Goal: Task Accomplishment & Management: Use online tool/utility

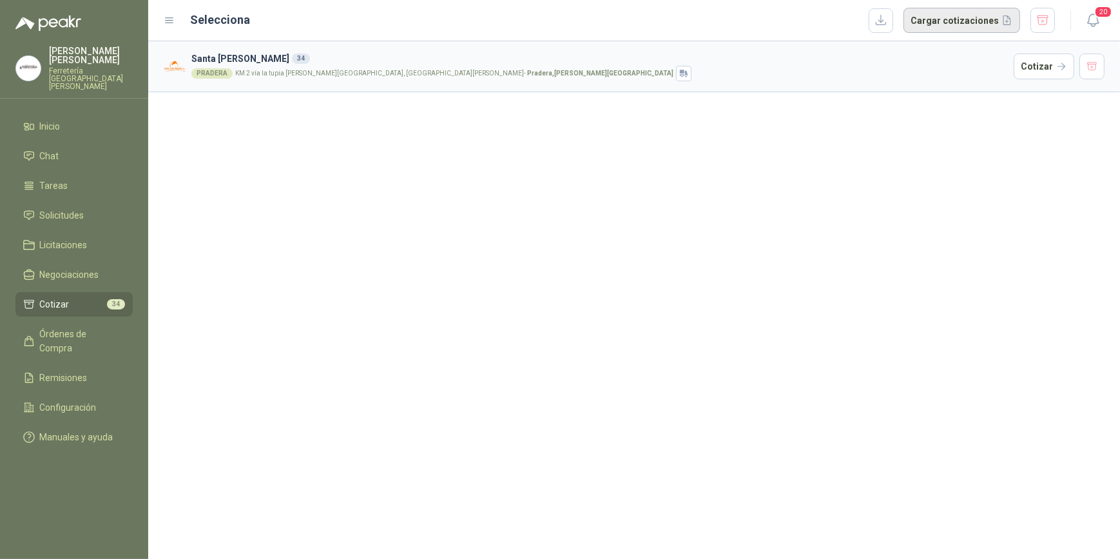
click at [954, 21] on button "Cargar cotizaciones" at bounding box center [962, 21] width 117 height 26
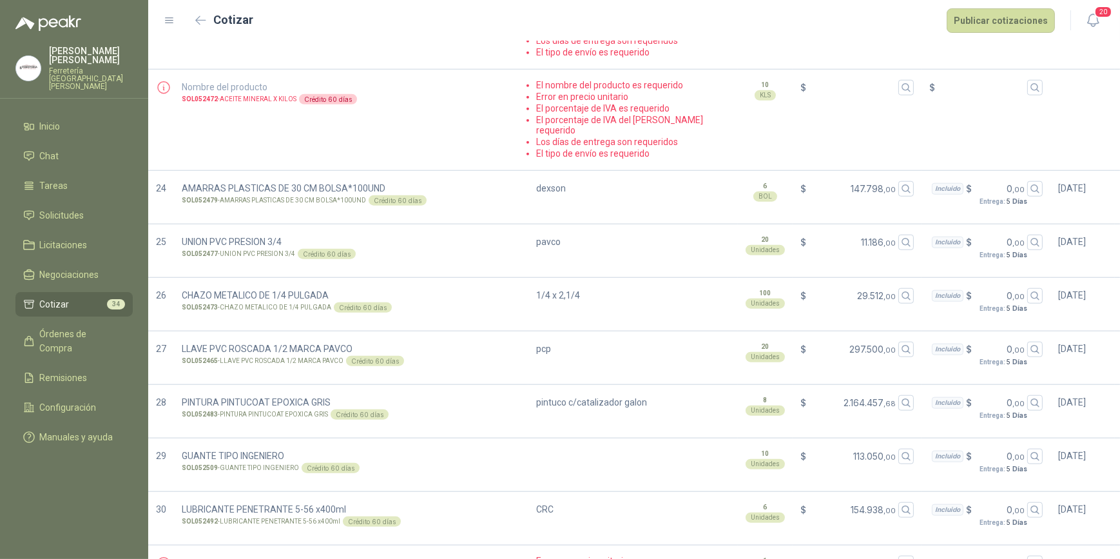
scroll to position [1269, 0]
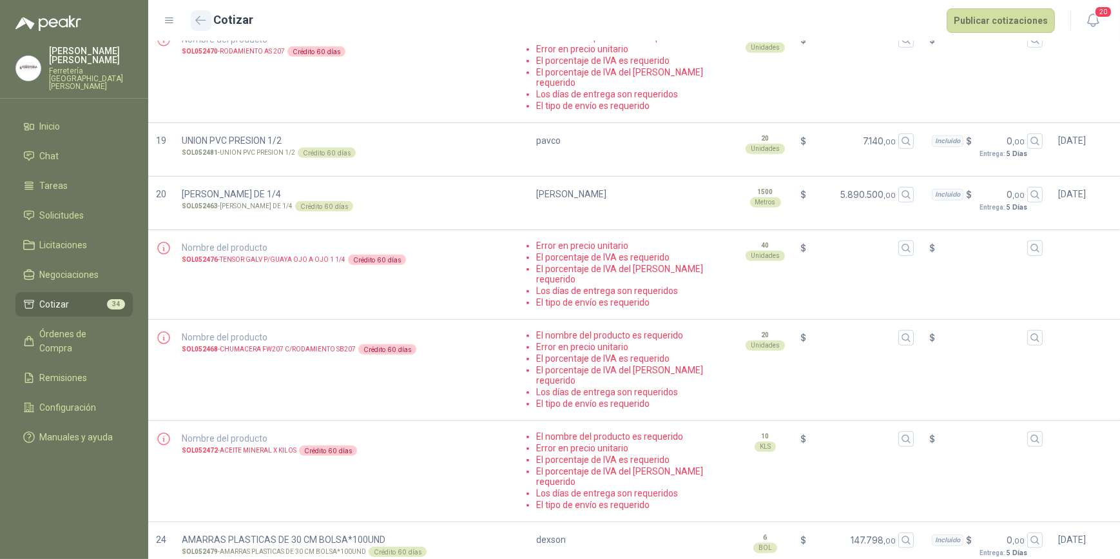
click at [200, 22] on icon "button" at bounding box center [200, 20] width 11 height 10
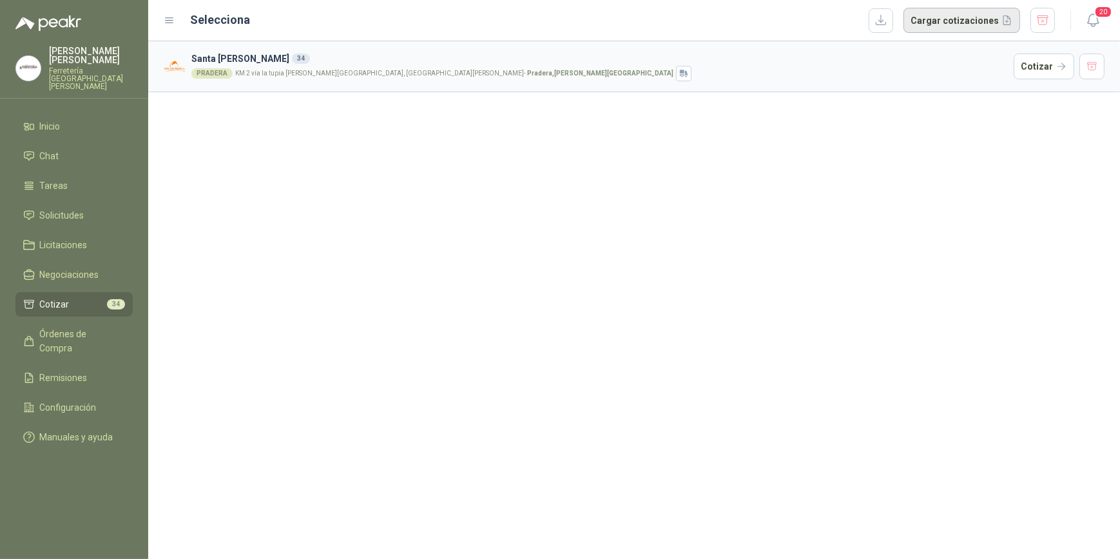
click at [944, 23] on button "Cargar cotizaciones" at bounding box center [962, 21] width 117 height 26
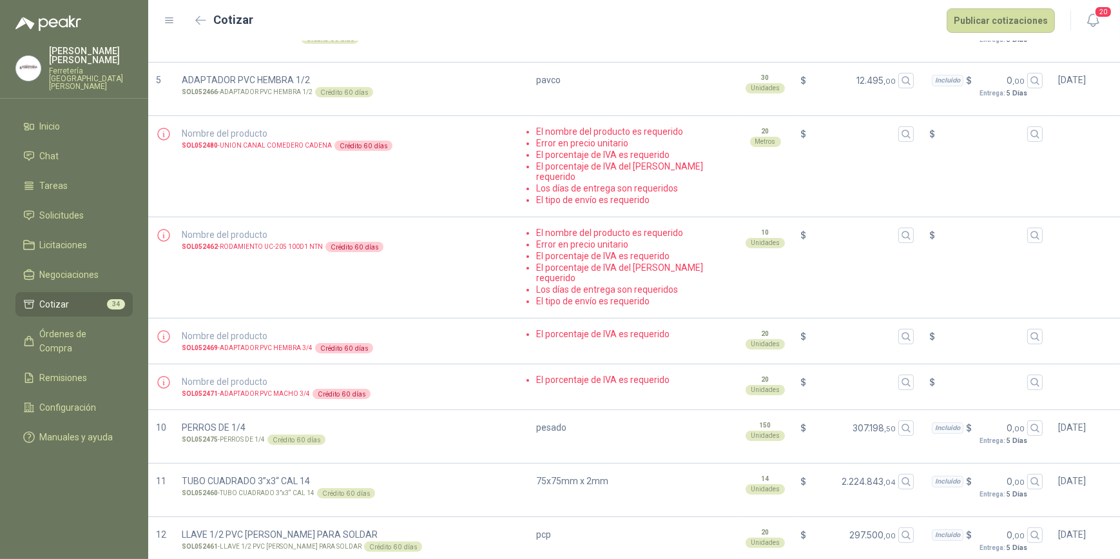
scroll to position [410, 0]
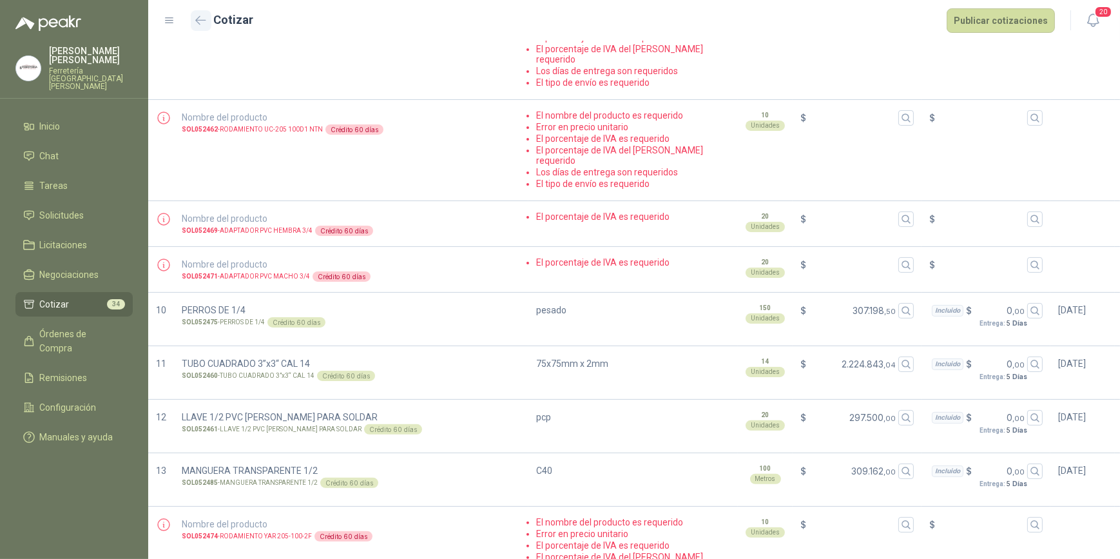
click at [193, 23] on button "button" at bounding box center [201, 20] width 21 height 21
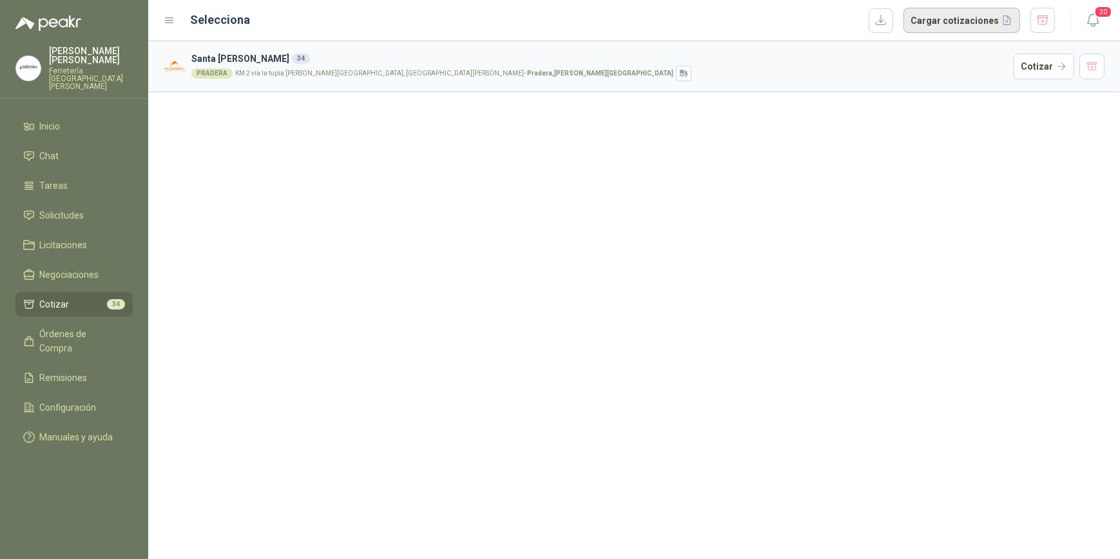
click at [948, 20] on button "Cargar cotizaciones" at bounding box center [962, 21] width 117 height 26
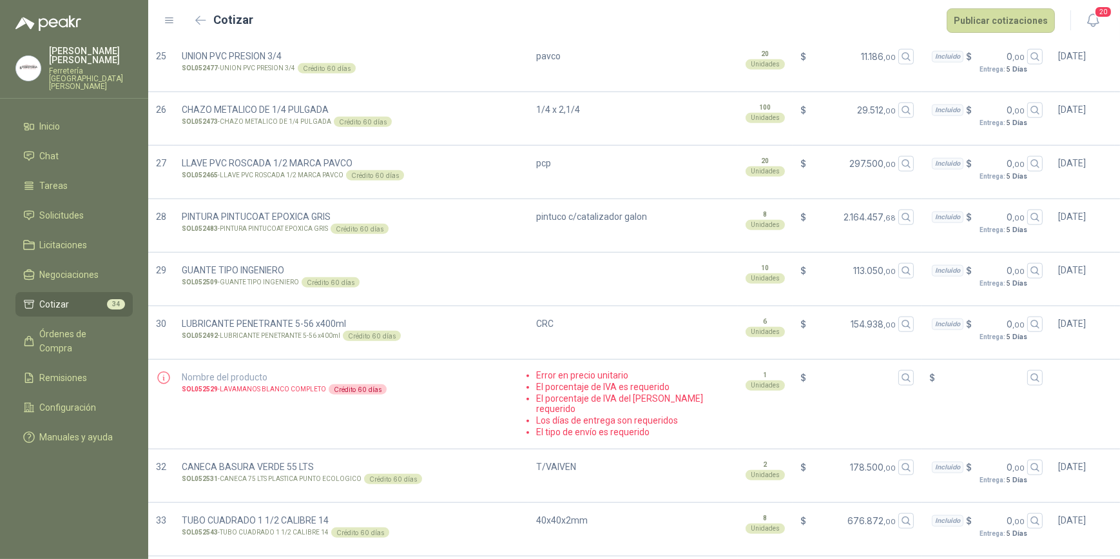
scroll to position [1760, 0]
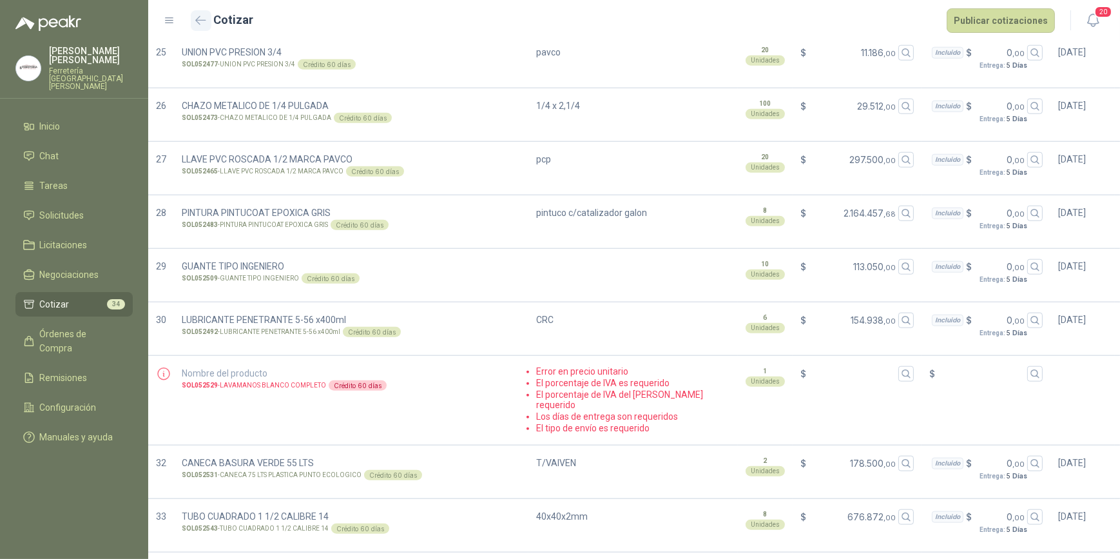
click at [195, 19] on icon "button" at bounding box center [200, 20] width 11 height 10
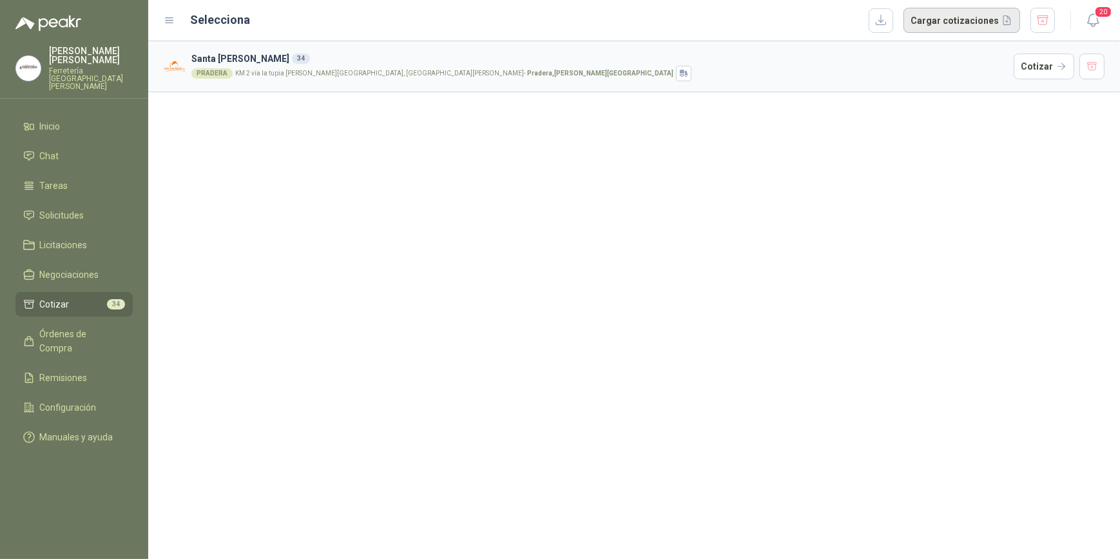
click at [948, 18] on button "Cargar cotizaciones" at bounding box center [962, 21] width 117 height 26
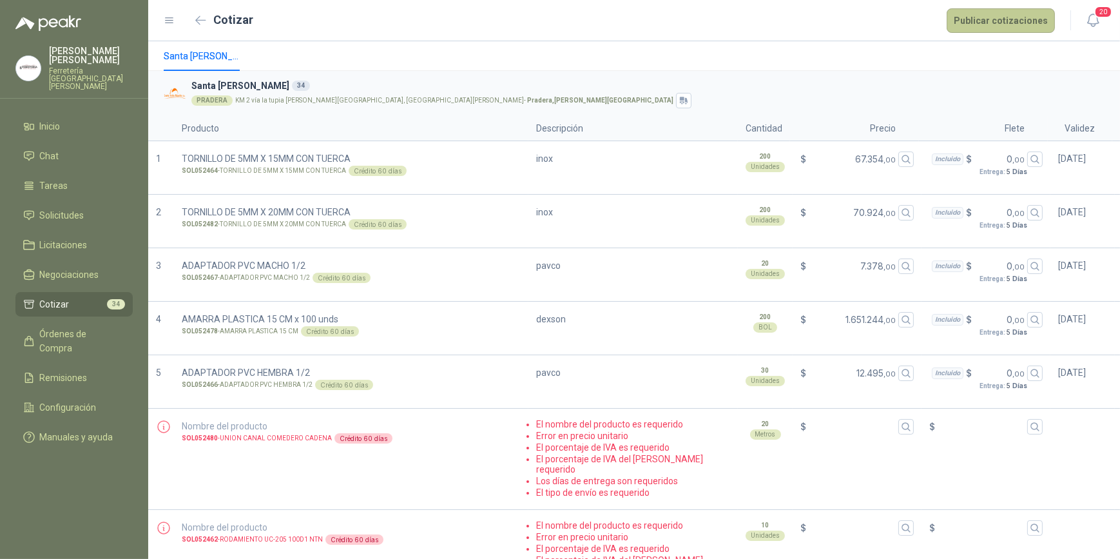
click at [997, 21] on button "Publicar cotizaciones" at bounding box center [1001, 20] width 108 height 24
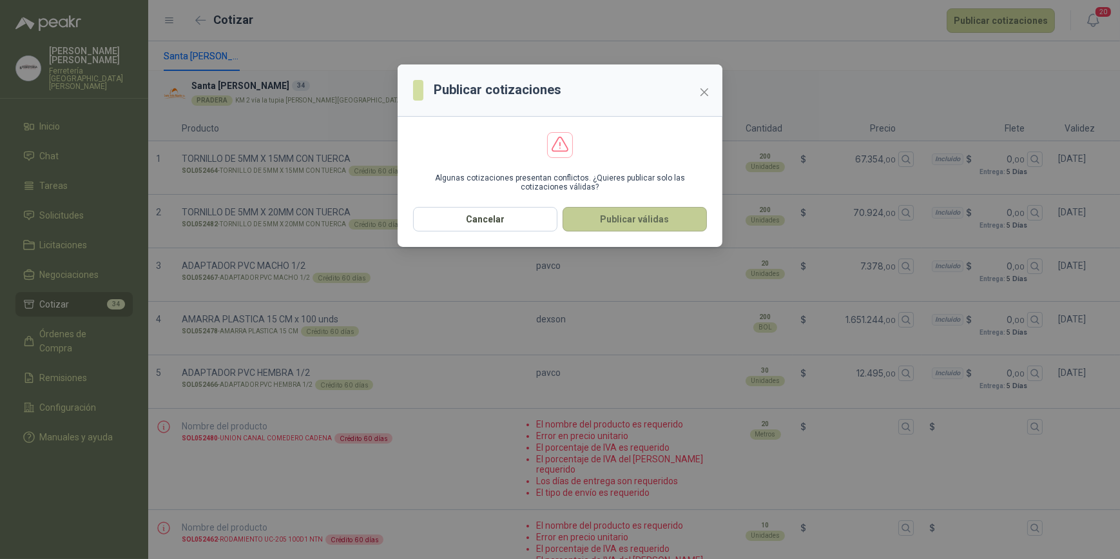
click at [635, 220] on button "Publicar válidas" at bounding box center [635, 219] width 144 height 24
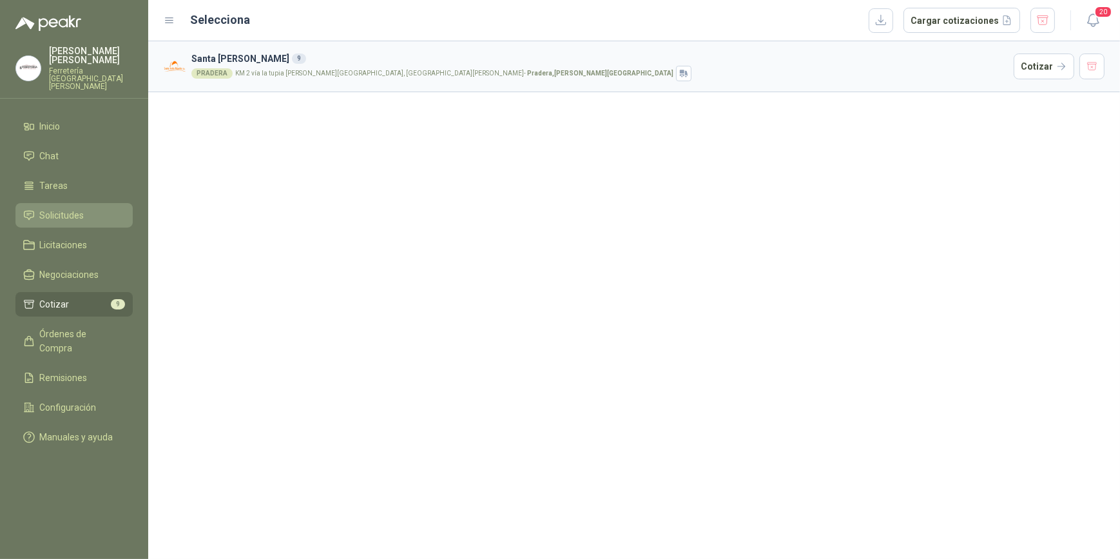
click at [62, 208] on span "Solicitudes" at bounding box center [62, 215] width 44 height 14
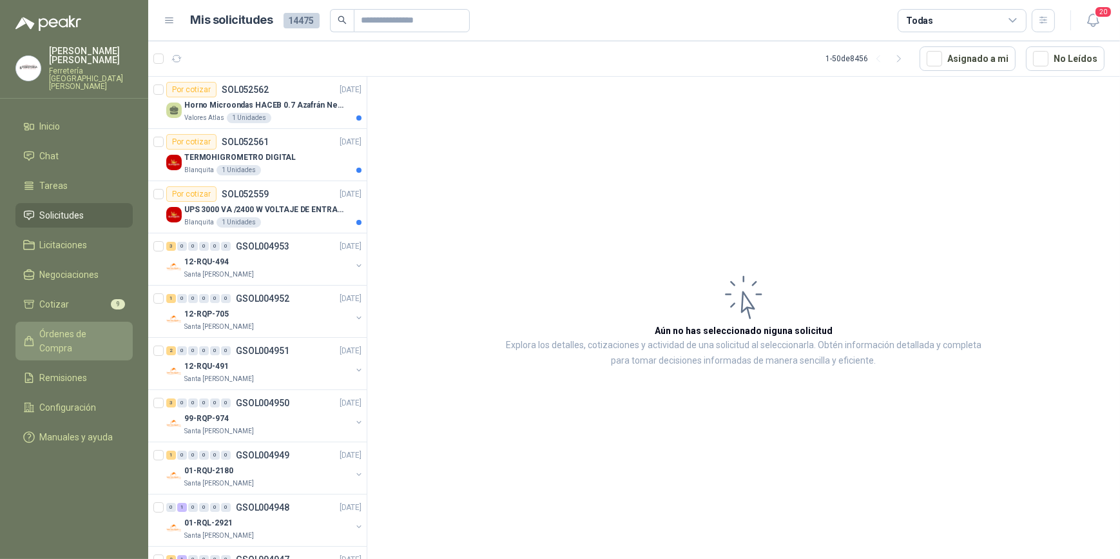
click at [80, 327] on span "Órdenes de Compra" at bounding box center [80, 341] width 81 height 28
